Goal: Task Accomplishment & Management: Complete application form

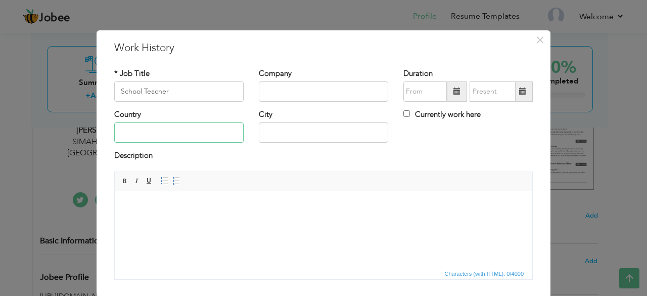
drag, startPoint x: 183, startPoint y: 133, endPoint x: 150, endPoint y: 319, distance: 189.0
type input "A"
type input "[GEOGRAPHIC_DATA]"
type input "SIMAHNI"
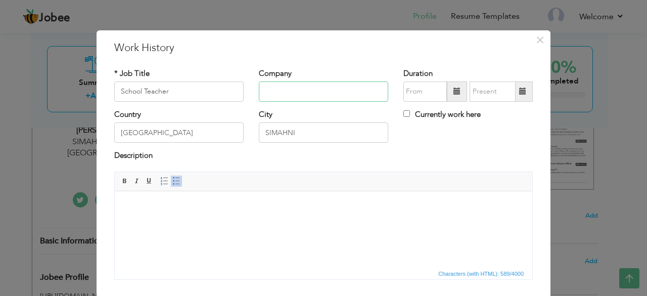
click at [324, 92] on input "text" at bounding box center [323, 91] width 129 height 20
type input "Innovators [GEOGRAPHIC_DATA]"
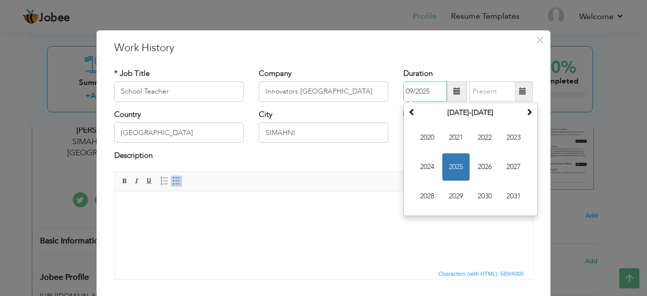
click at [433, 87] on input "09/2025" at bounding box center [424, 91] width 43 height 20
click at [433, 166] on span "2024" at bounding box center [426, 166] width 27 height 27
click at [410, 110] on span at bounding box center [411, 111] width 7 height 7
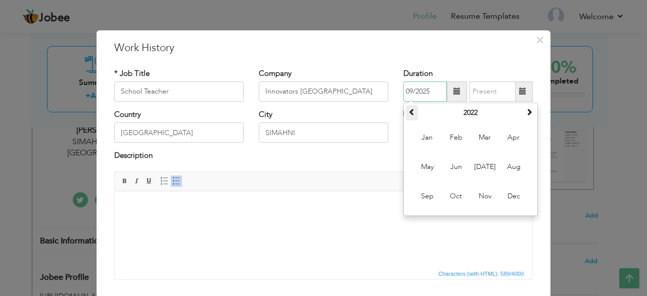
click at [410, 110] on span at bounding box center [411, 111] width 7 height 7
click at [419, 140] on span "Jan" at bounding box center [426, 137] width 27 height 27
type input "01/2021"
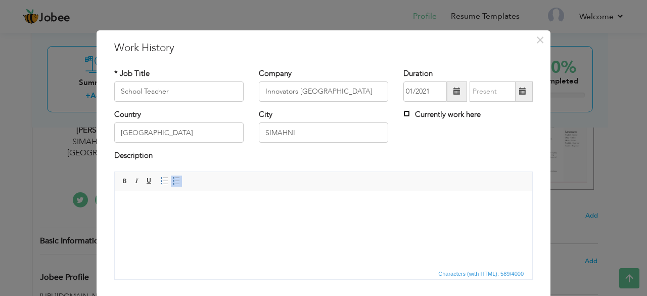
click at [403, 116] on input "Currently work here" at bounding box center [406, 113] width 7 height 7
checkbox input "true"
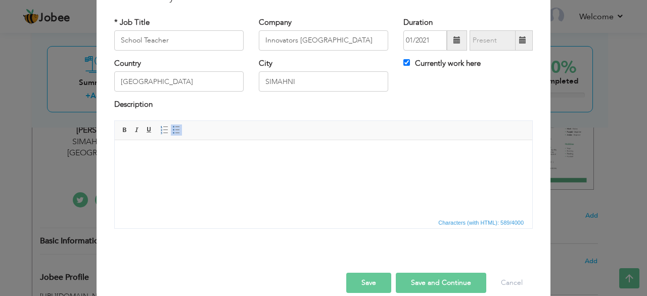
scroll to position [65, 0]
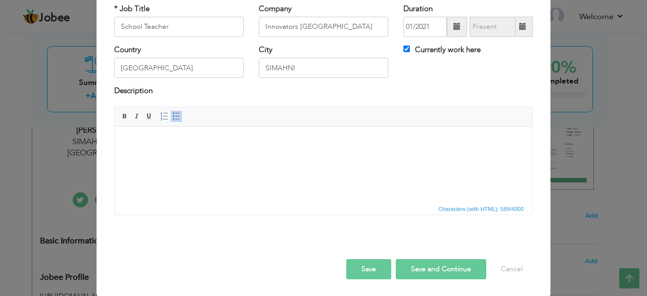
click at [452, 263] on button "Save and Continue" at bounding box center [441, 269] width 90 height 20
checkbox input "false"
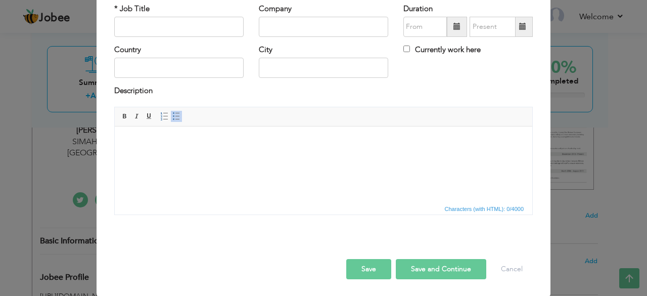
click at [429, 264] on button "Save and Continue" at bounding box center [441, 269] width 90 height 20
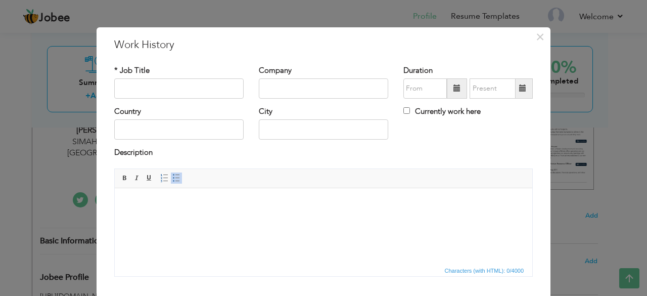
scroll to position [0, 0]
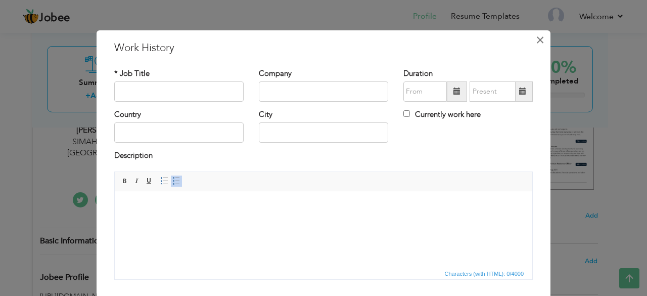
click at [536, 43] on span "×" at bounding box center [540, 40] width 9 height 18
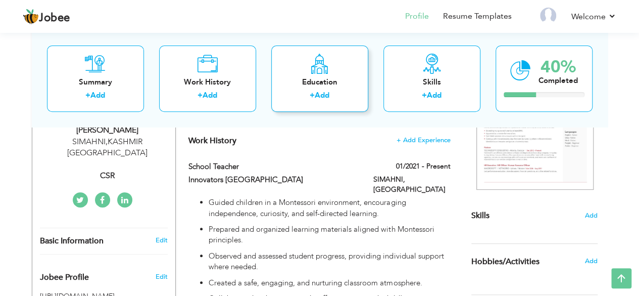
click at [325, 90] on link "Add" at bounding box center [322, 95] width 15 height 10
radio input "true"
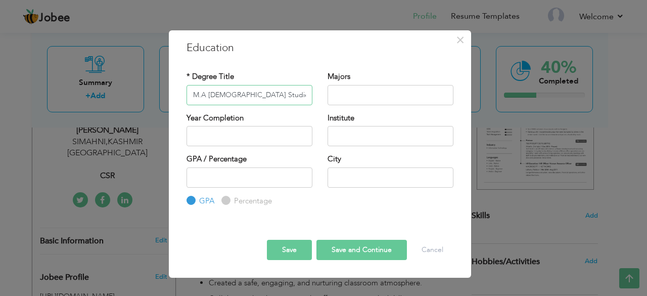
type input "M.A [DEMOGRAPHIC_DATA] Studies"
type input "Study Of [DEMOGRAPHIC_DATA]"
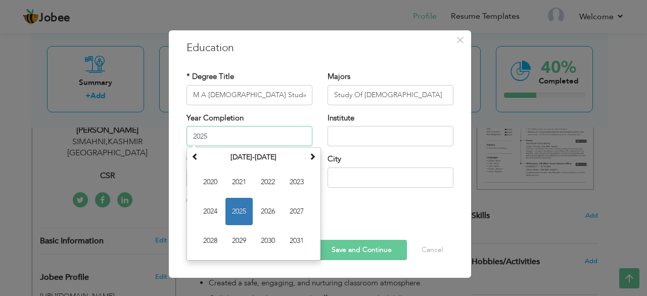
click at [245, 128] on input "2025" at bounding box center [249, 136] width 126 height 20
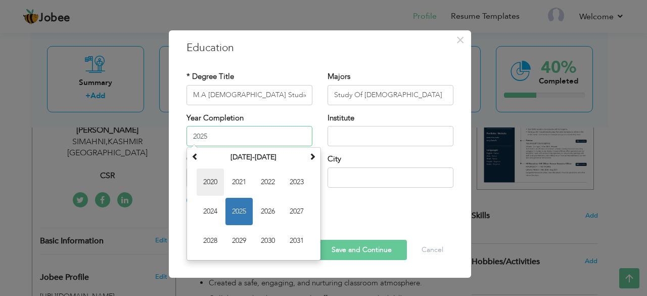
click at [220, 179] on span "2020" at bounding box center [210, 181] width 27 height 27
type input "2020"
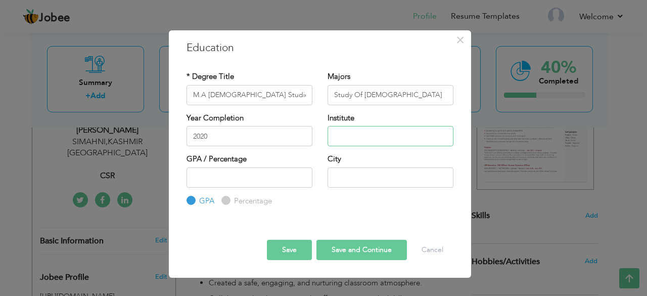
click at [362, 136] on input "text" at bounding box center [390, 136] width 126 height 20
click at [393, 135] on input "Mirpur Univercir" at bounding box center [390, 136] width 126 height 20
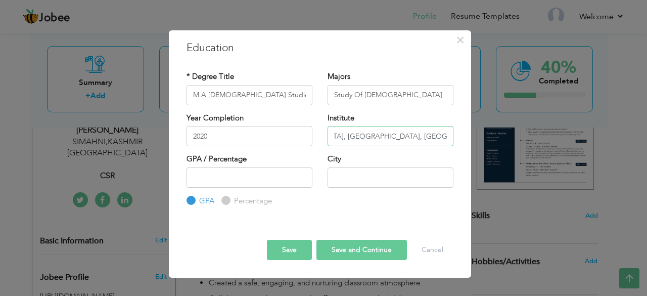
scroll to position [0, 67]
type input "[GEOGRAPHIC_DATA], [GEOGRAPHIC_DATA], [GEOGRAPHIC_DATA]"
click at [279, 176] on input "number" at bounding box center [249, 177] width 126 height 20
type input "3.3"
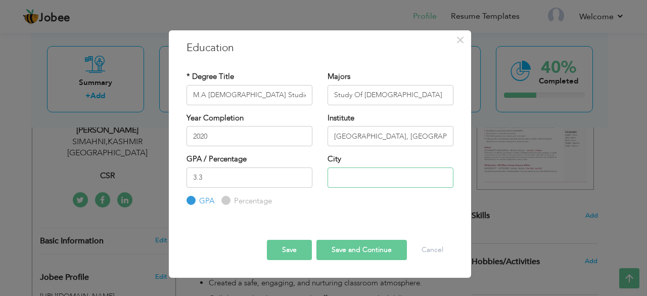
click at [340, 177] on input "text" at bounding box center [390, 177] width 126 height 20
type input "[GEOGRAPHIC_DATA]"
click at [340, 247] on button "Save and Continue" at bounding box center [361, 249] width 90 height 20
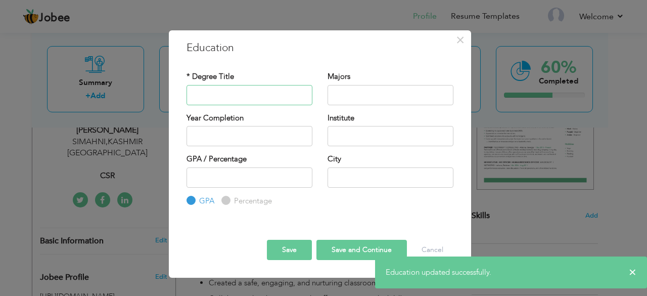
click at [276, 96] on input "text" at bounding box center [249, 95] width 126 height 20
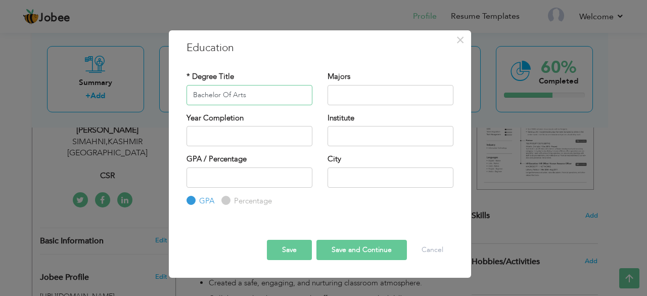
type input "Bachelor Of Arts"
type input "Political Science"
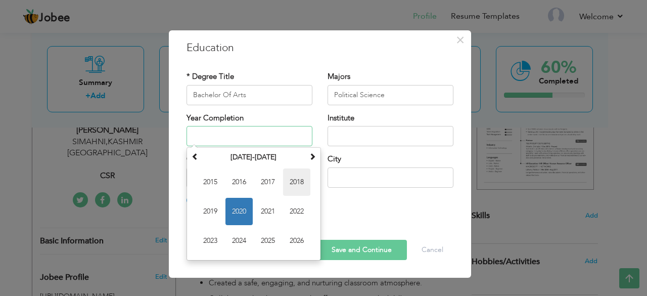
click at [297, 178] on span "2018" at bounding box center [296, 181] width 27 height 27
type input "2018"
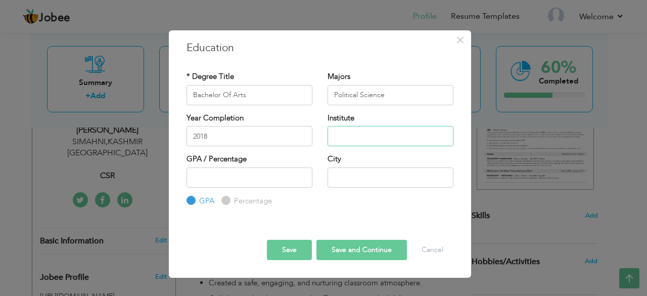
click at [383, 138] on input "text" at bounding box center [390, 136] width 126 height 20
click at [409, 134] on input "Mirpur University Of" at bounding box center [390, 136] width 126 height 20
type input "[GEOGRAPHIC_DATA], AJK"
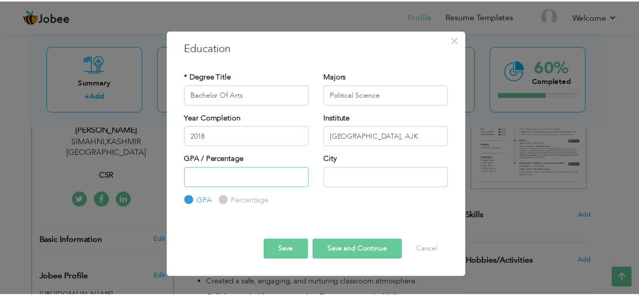
scroll to position [0, 0]
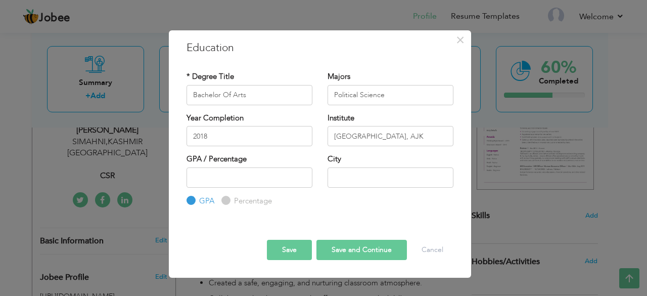
click at [227, 202] on input "Percentage" at bounding box center [224, 200] width 7 height 7
radio input "true"
click at [229, 175] on input "number" at bounding box center [249, 177] width 126 height 20
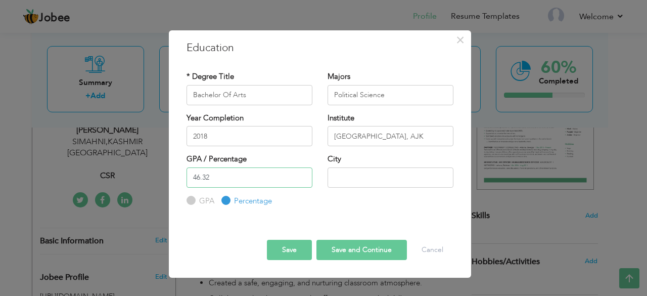
type input "46.32"
click at [336, 178] on input "text" at bounding box center [390, 177] width 126 height 20
type input "Mirpur AJK"
click at [344, 246] on button "Save and Continue" at bounding box center [361, 249] width 90 height 20
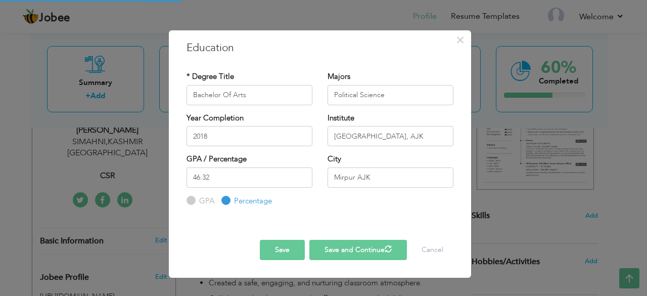
radio input "true"
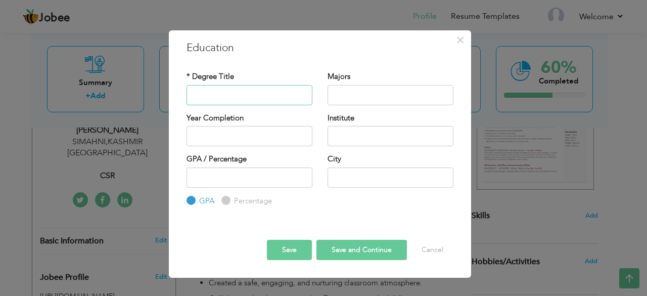
click at [235, 88] on input "text" at bounding box center [249, 95] width 126 height 20
type input "HSSC"
type input "c"
type input "Civics"
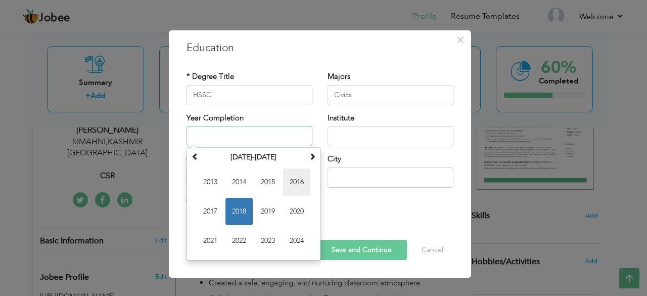
click at [302, 179] on span "2016" at bounding box center [296, 181] width 27 height 27
type input "2016"
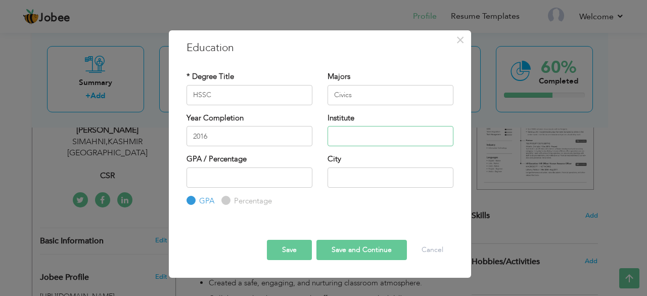
click at [351, 137] on input "text" at bounding box center [390, 136] width 126 height 20
type input "BISE, [GEOGRAPHIC_DATA]"
click at [275, 175] on input "number" at bounding box center [249, 177] width 126 height 20
click at [225, 202] on input "Percentage" at bounding box center [224, 200] width 7 height 7
radio input "true"
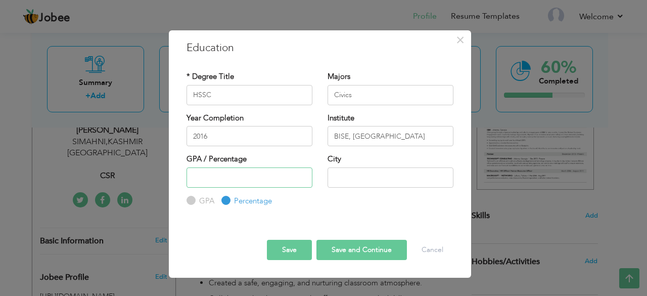
click at [233, 180] on input "number" at bounding box center [249, 177] width 126 height 20
type input "54.54"
click at [342, 181] on input "text" at bounding box center [390, 177] width 126 height 20
type input "[PERSON_NAME]"
click at [298, 250] on button "Save" at bounding box center [289, 249] width 45 height 20
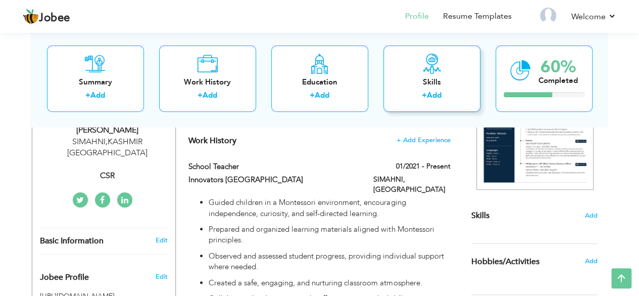
click at [445, 99] on div "+ Add" at bounding box center [432, 96] width 81 height 13
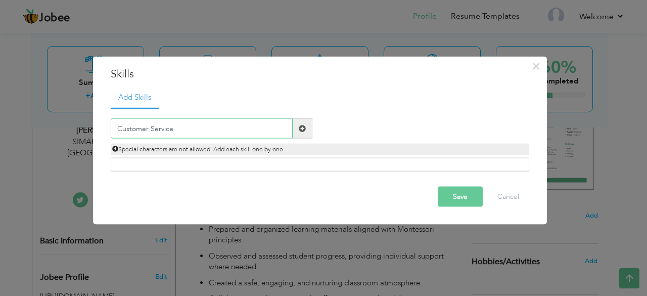
type input "Customer Service"
click at [302, 127] on span at bounding box center [302, 127] width 7 height 7
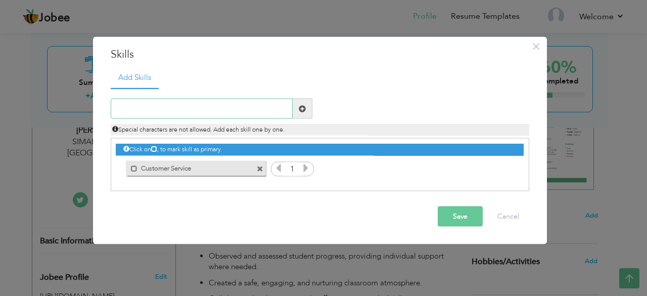
click at [194, 111] on input "text" at bounding box center [202, 109] width 182 height 20
type input "MS Office"
click at [303, 112] on span at bounding box center [302, 108] width 7 height 7
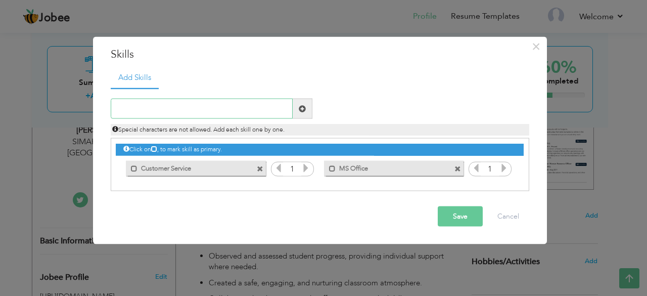
click at [187, 110] on input "text" at bounding box center [202, 109] width 182 height 20
type input "Time Management"
click at [302, 108] on span at bounding box center [302, 108] width 7 height 7
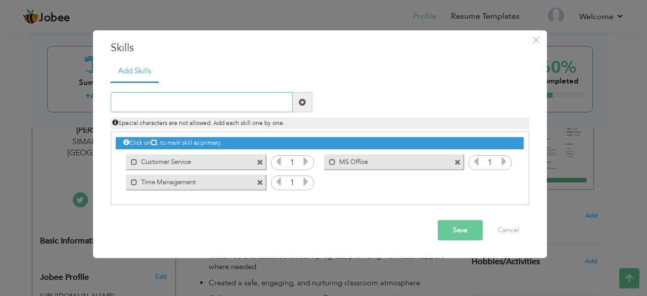
click at [222, 106] on input "text" at bounding box center [202, 102] width 182 height 20
type input "Problem Solving"
click at [306, 102] on span at bounding box center [303, 102] width 20 height 20
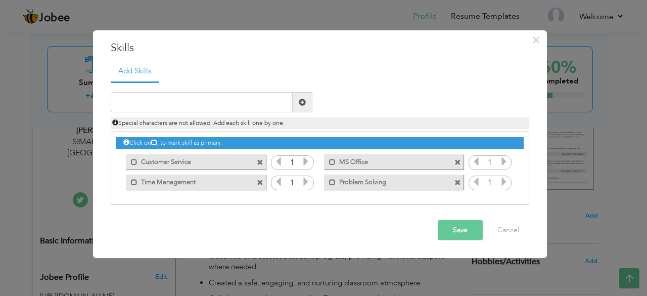
click at [460, 220] on button "Save" at bounding box center [460, 230] width 45 height 20
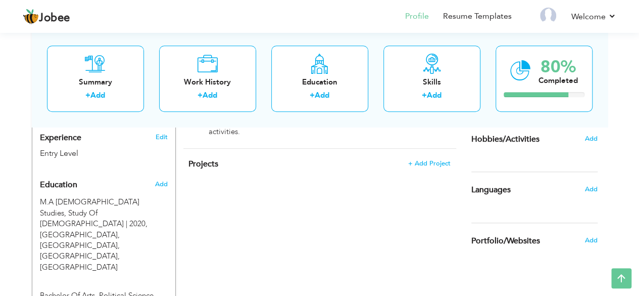
scroll to position [389, 0]
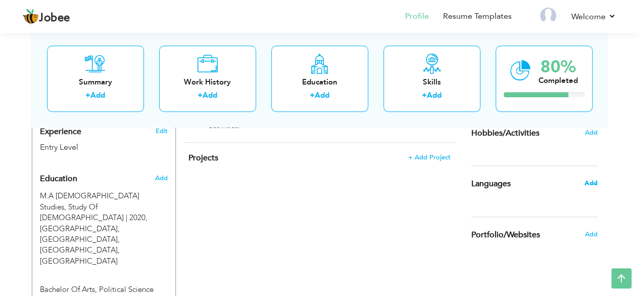
click at [589, 182] on span "Add" at bounding box center [590, 182] width 13 height 9
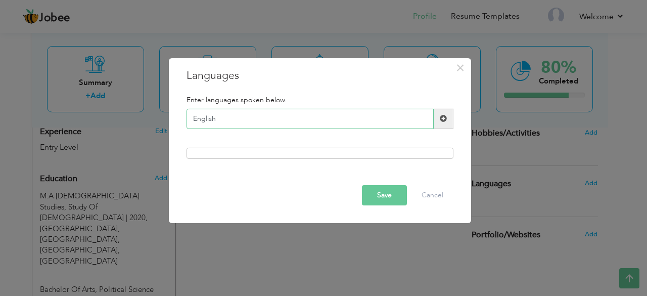
type input "English"
click at [413, 160] on div "Enter languages spoken below. English Please enter a valid language." at bounding box center [320, 127] width 282 height 78
click at [417, 153] on div at bounding box center [319, 153] width 267 height 11
click at [443, 118] on span at bounding box center [443, 118] width 7 height 7
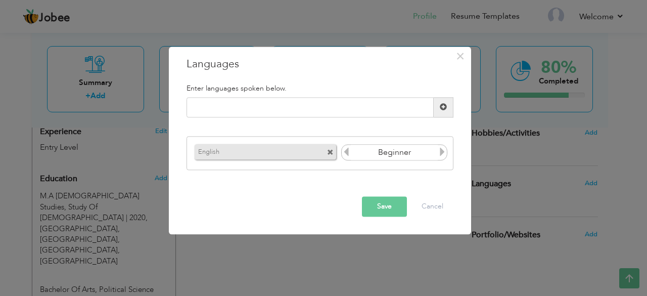
click at [444, 151] on icon at bounding box center [442, 152] width 9 height 9
click at [345, 151] on icon at bounding box center [346, 152] width 9 height 9
click at [317, 106] on input "text" at bounding box center [309, 107] width 247 height 20
type input "Urdu"
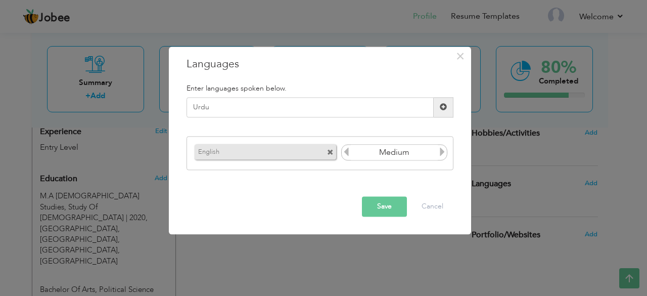
click at [443, 107] on span at bounding box center [443, 107] width 7 height 7
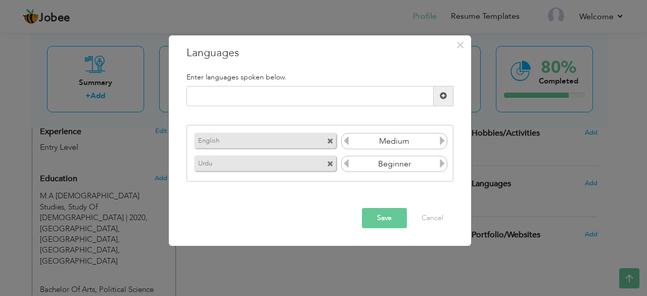
click at [442, 143] on icon at bounding box center [442, 140] width 9 height 9
click at [442, 99] on span at bounding box center [443, 95] width 7 height 7
click at [273, 92] on input "text" at bounding box center [309, 96] width 247 height 20
type input "Kashmiri"
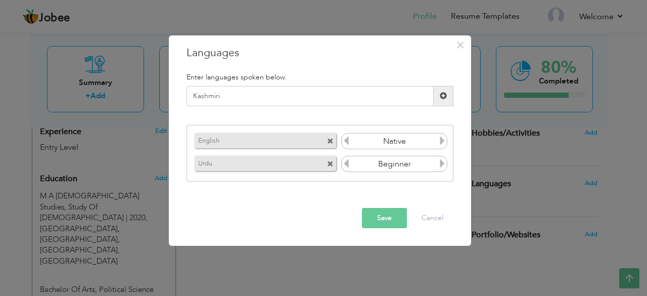
click at [444, 99] on span at bounding box center [443, 95] width 7 height 7
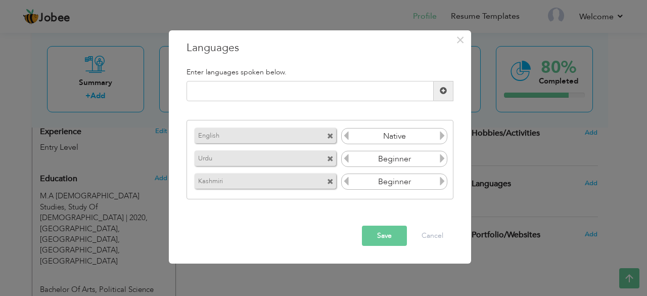
click at [443, 158] on icon at bounding box center [442, 158] width 9 height 9
click at [348, 136] on icon at bounding box center [346, 135] width 9 height 9
click at [443, 180] on icon at bounding box center [442, 180] width 9 height 9
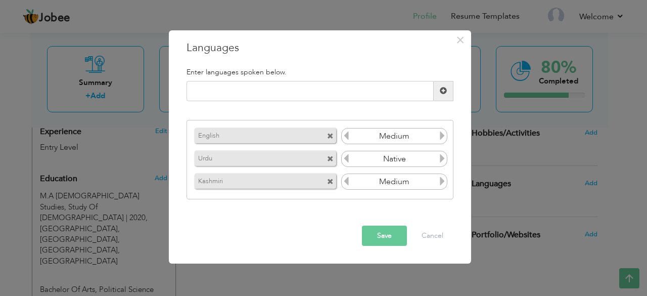
click at [443, 180] on icon at bounding box center [442, 180] width 9 height 9
click at [388, 231] on button "Save" at bounding box center [384, 235] width 45 height 20
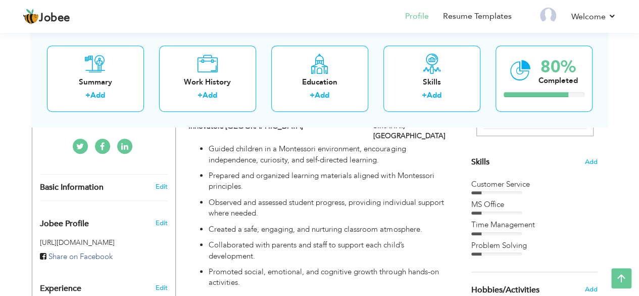
scroll to position [214, 0]
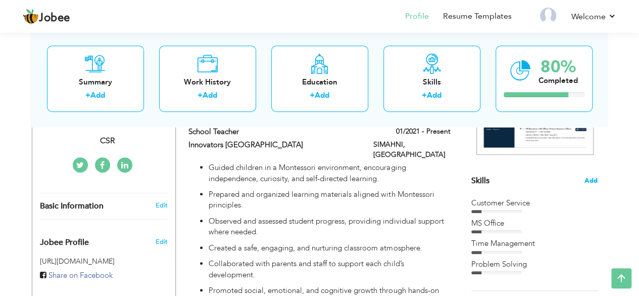
click at [589, 179] on span "Add" at bounding box center [591, 181] width 13 height 10
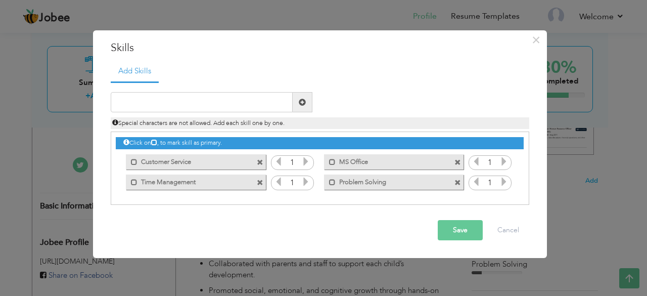
click at [306, 159] on icon at bounding box center [305, 161] width 9 height 9
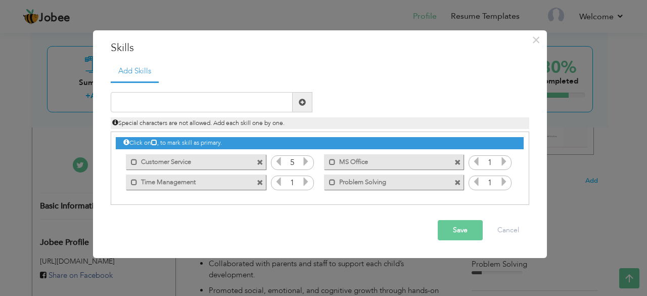
click at [306, 159] on icon at bounding box center [305, 161] width 9 height 9
click at [278, 163] on icon at bounding box center [278, 161] width 9 height 9
click at [279, 164] on icon at bounding box center [278, 161] width 9 height 9
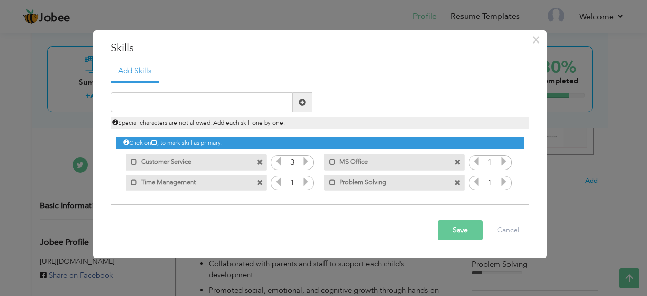
click at [308, 182] on icon at bounding box center [305, 181] width 9 height 9
click at [502, 161] on icon at bounding box center [503, 161] width 9 height 9
click at [503, 161] on icon at bounding box center [503, 161] width 9 height 9
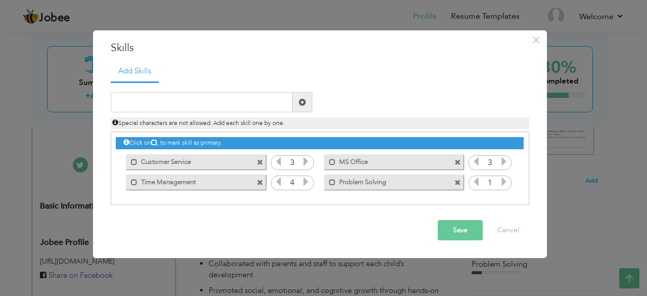
click at [503, 161] on icon at bounding box center [503, 161] width 9 height 9
click at [505, 181] on icon at bounding box center [503, 181] width 9 height 9
click at [466, 224] on button "Save" at bounding box center [460, 230] width 45 height 20
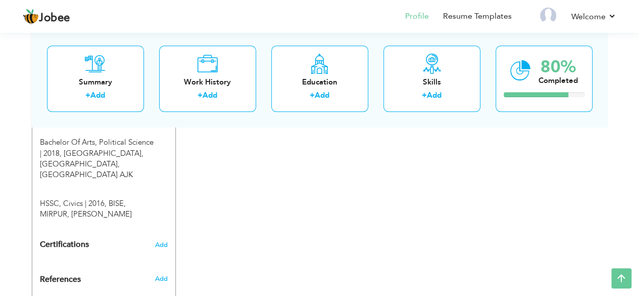
scroll to position [552, 0]
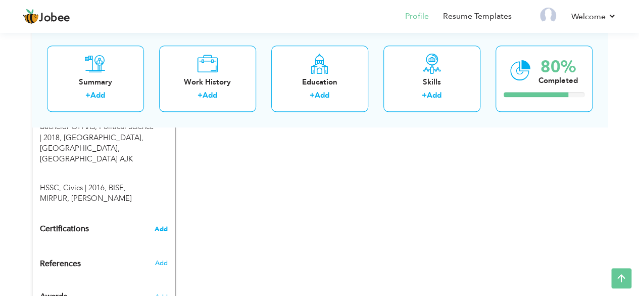
click at [162, 225] on span "Add" at bounding box center [161, 228] width 13 height 7
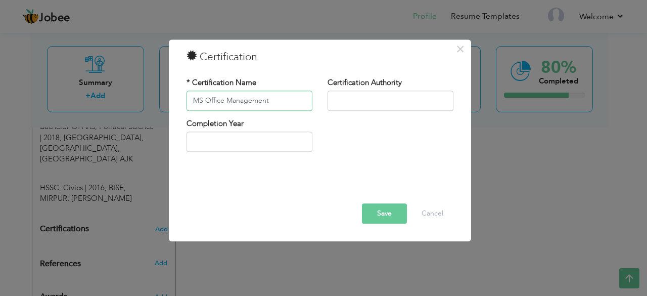
type input "MS Office Management"
type input "C"
type input "Asian Verification"
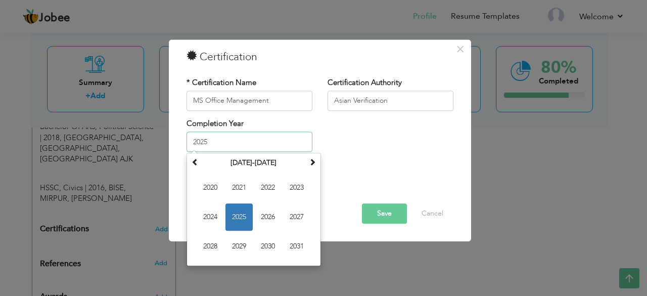
click at [239, 148] on input "2025" at bounding box center [249, 142] width 126 height 20
click at [286, 191] on span "2023" at bounding box center [296, 187] width 27 height 27
type input "2023"
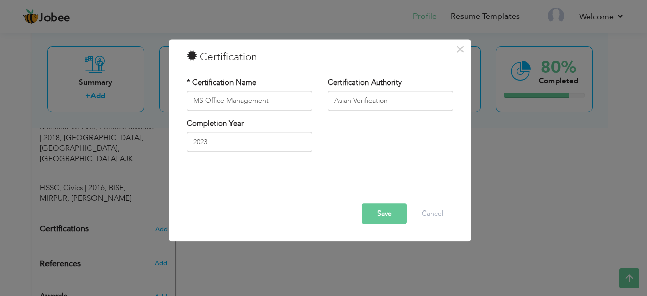
click at [380, 210] on button "Save" at bounding box center [384, 213] width 45 height 20
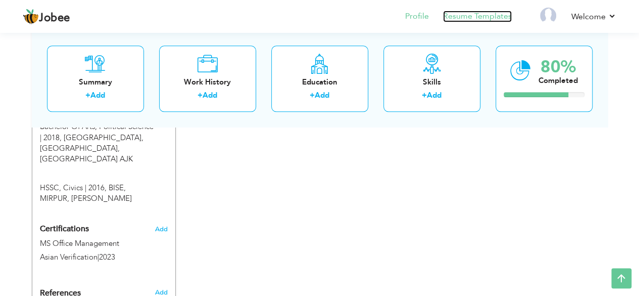
click at [493, 18] on link "Resume Templates" at bounding box center [477, 17] width 69 height 12
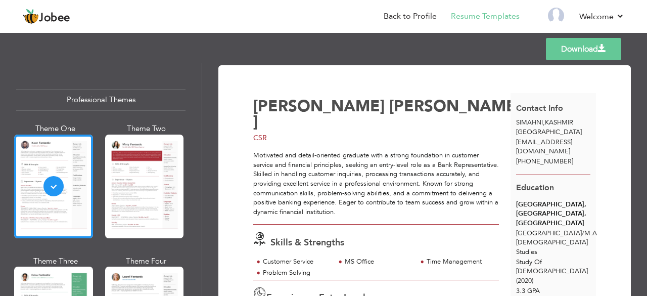
click at [593, 55] on link "Download" at bounding box center [583, 49] width 75 height 22
